Goal: Task Accomplishment & Management: Complete application form

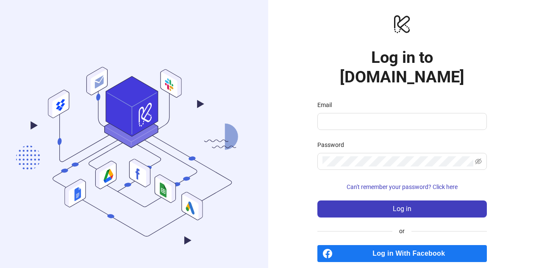
scroll to position [11, 0]
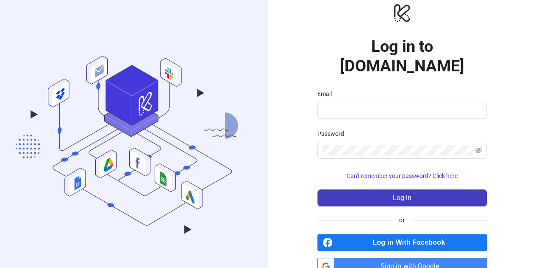
click at [398, 234] on span "Log in With Facebook" at bounding box center [411, 242] width 151 height 17
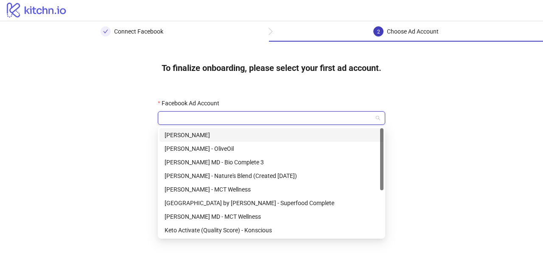
click at [197, 124] on input "Facebook Ad Account" at bounding box center [267, 118] width 209 height 13
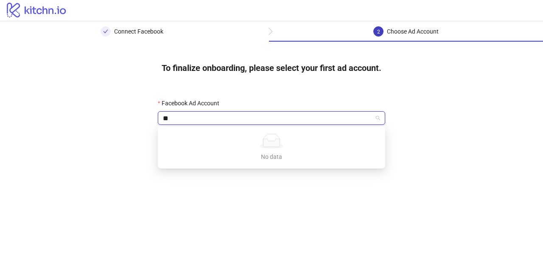
type input "*"
